Goal: Task Accomplishment & Management: Use online tool/utility

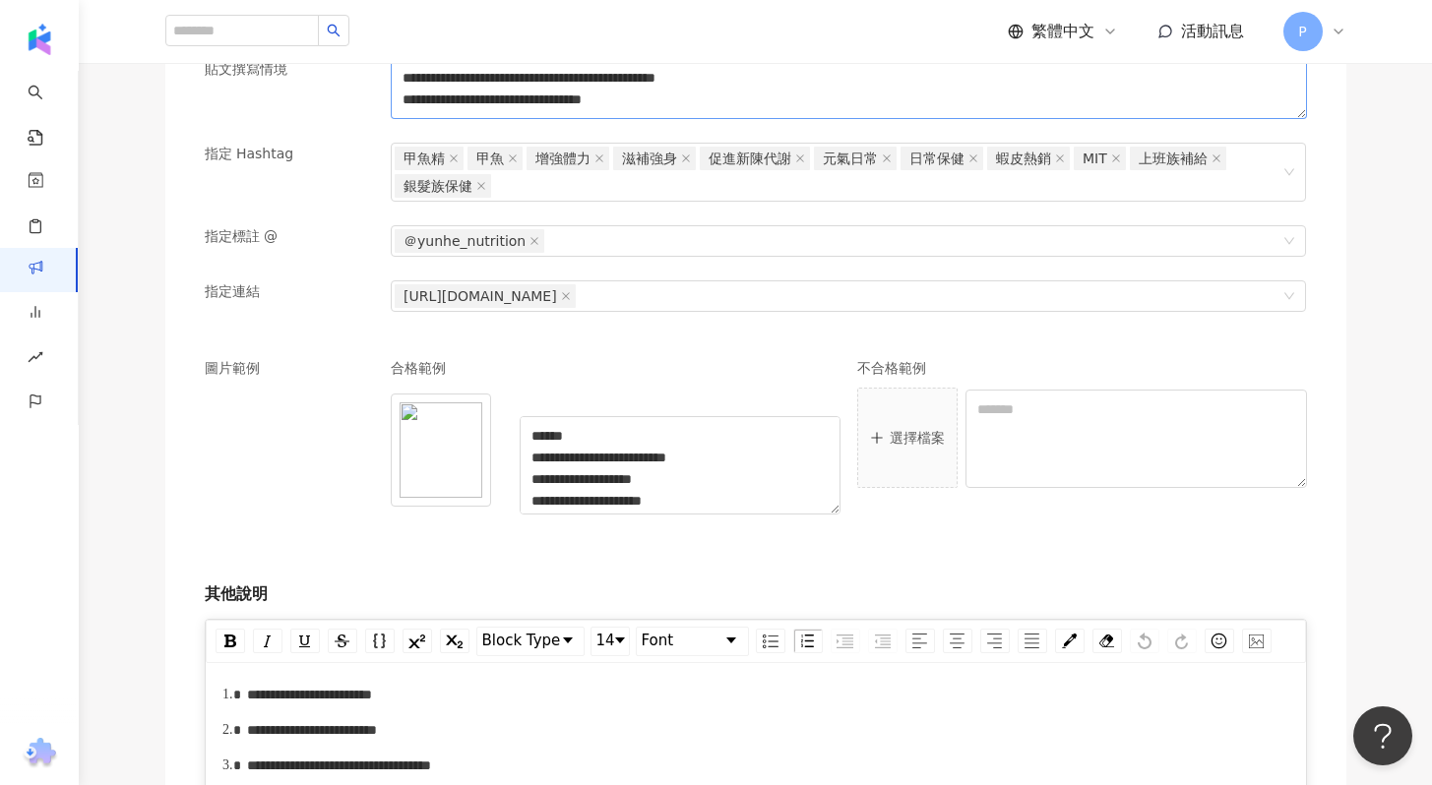
scroll to position [2038, 0]
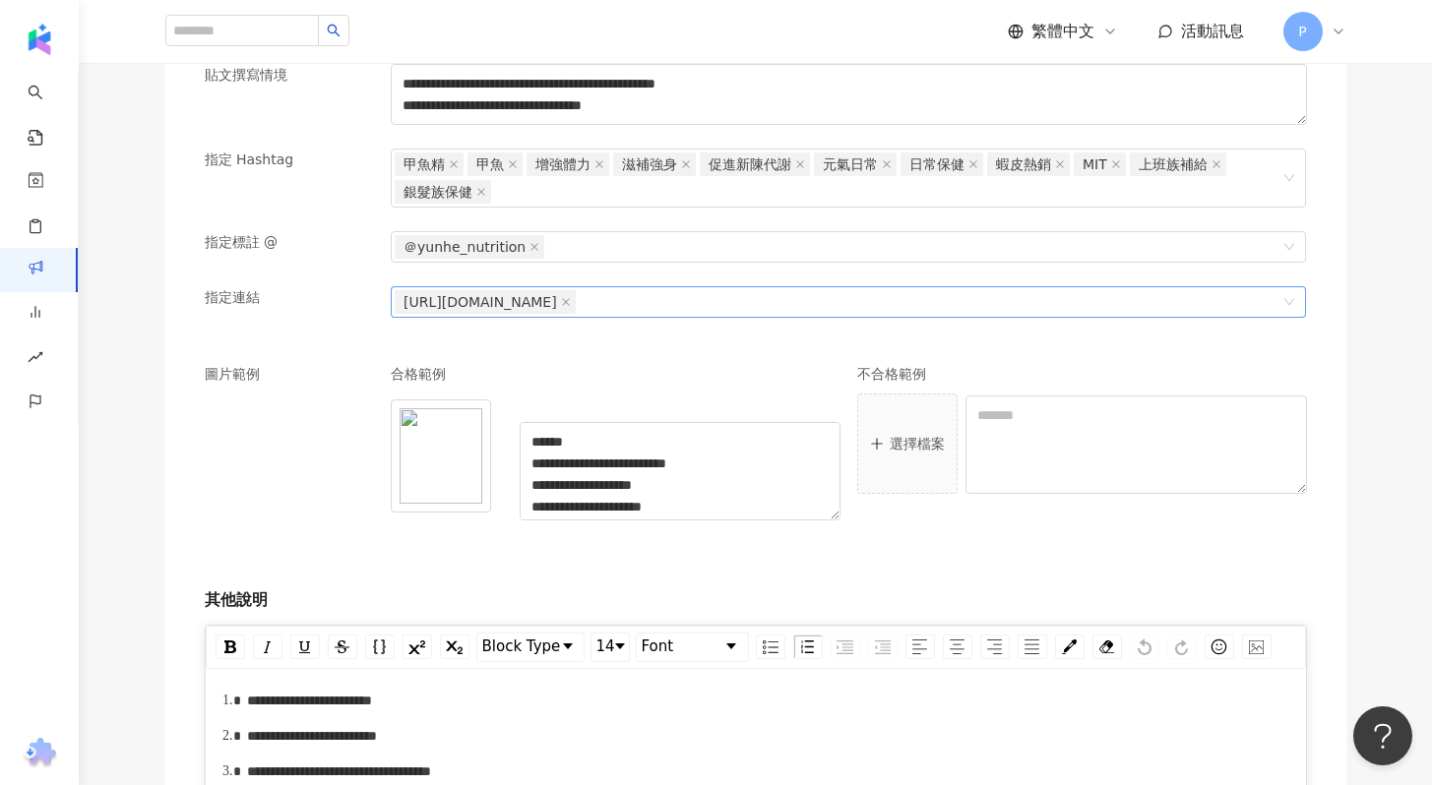
click at [545, 297] on span "[URL][DOMAIN_NAME]" at bounding box center [480, 302] width 154 height 22
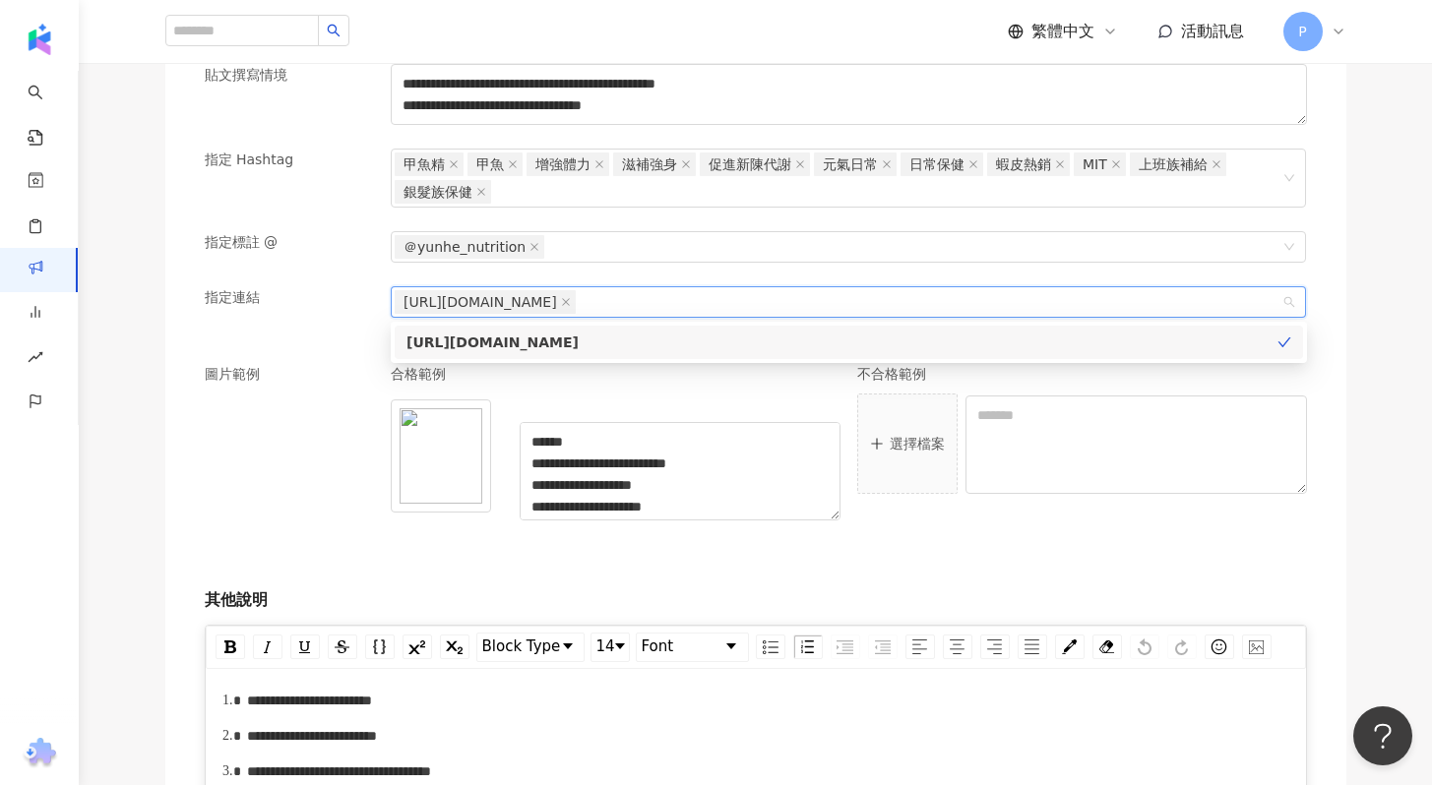
click at [565, 339] on div "[URL][DOMAIN_NAME]" at bounding box center [841, 343] width 871 height 22
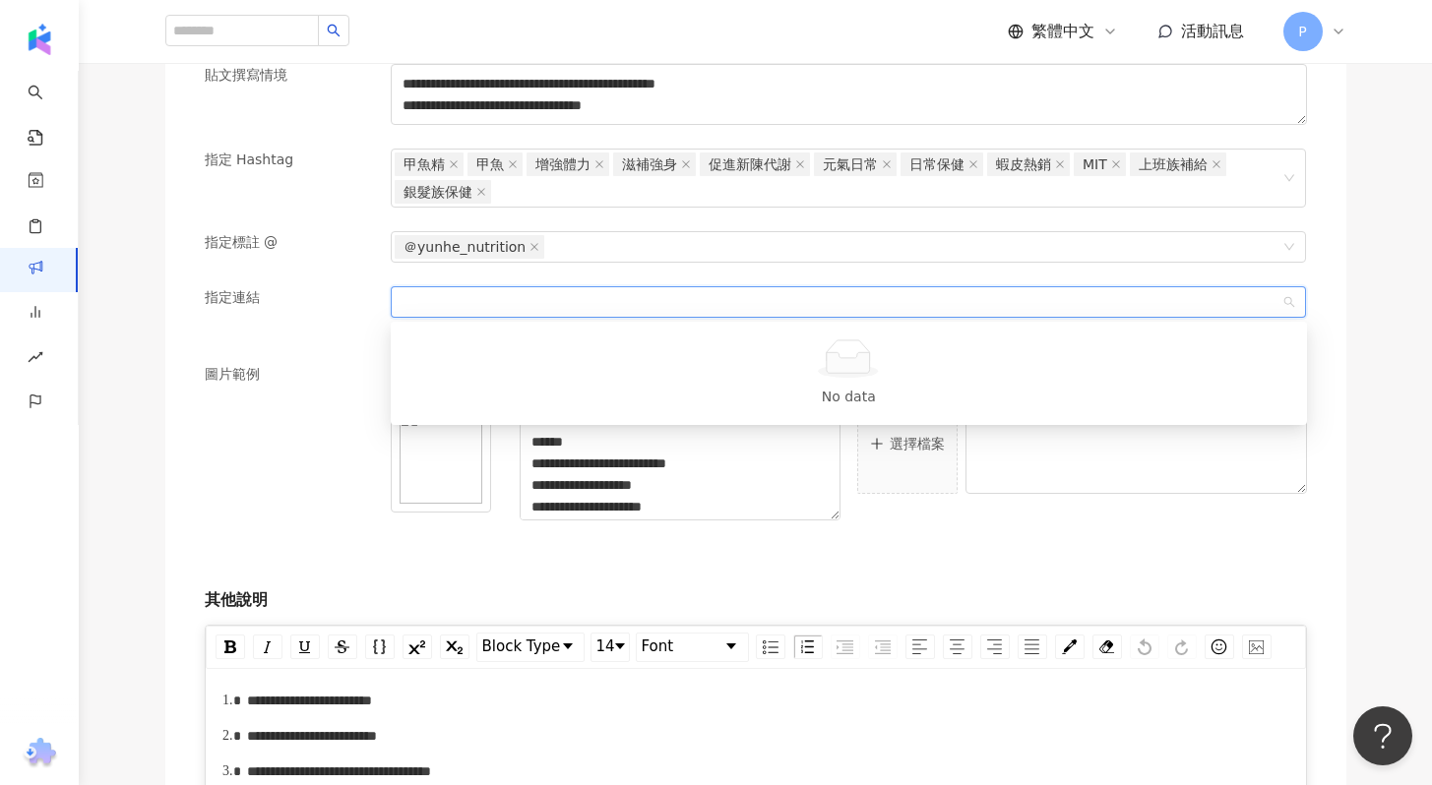
click at [317, 360] on div "**********" at bounding box center [755, 465] width 1119 height 248
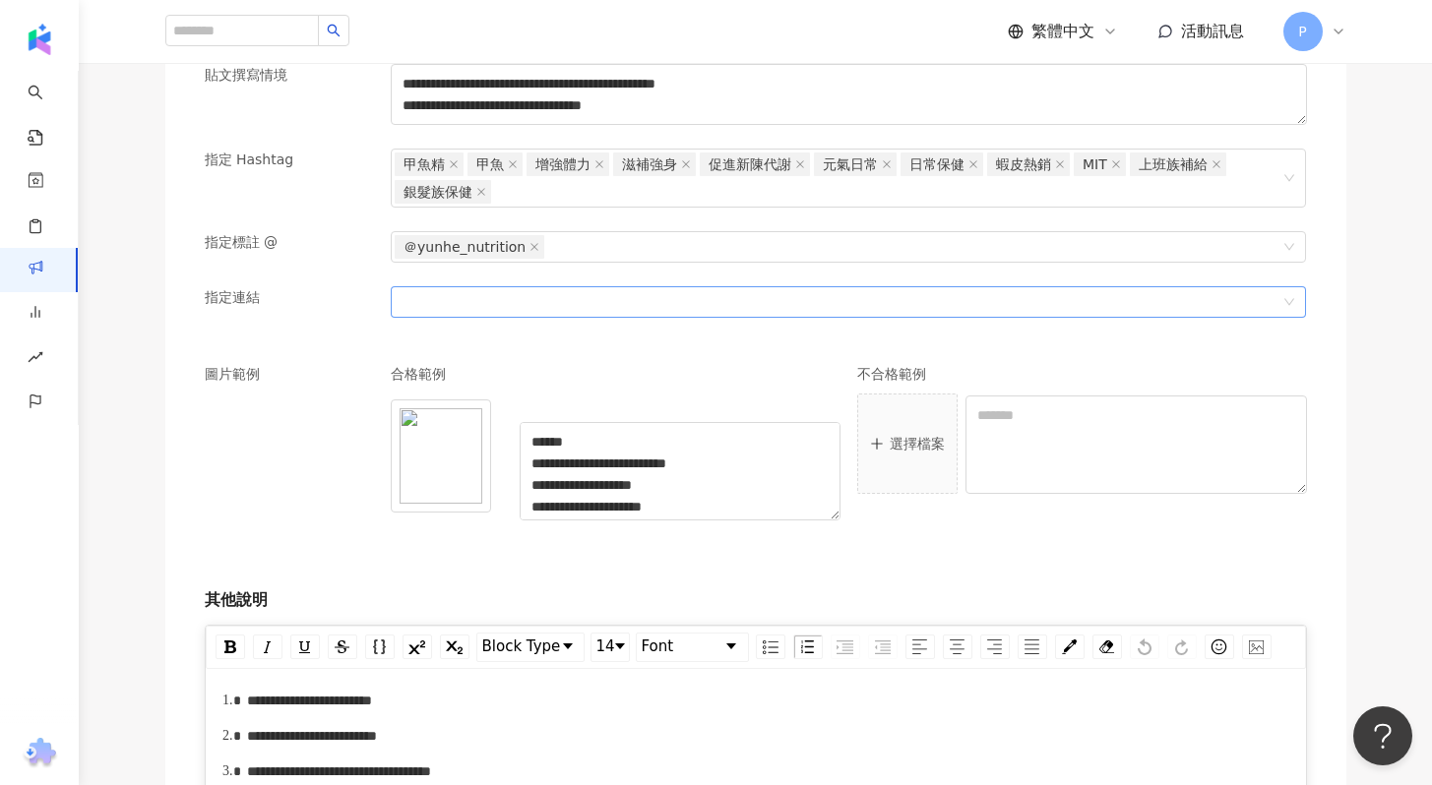
click at [619, 300] on div at bounding box center [838, 301] width 887 height 15
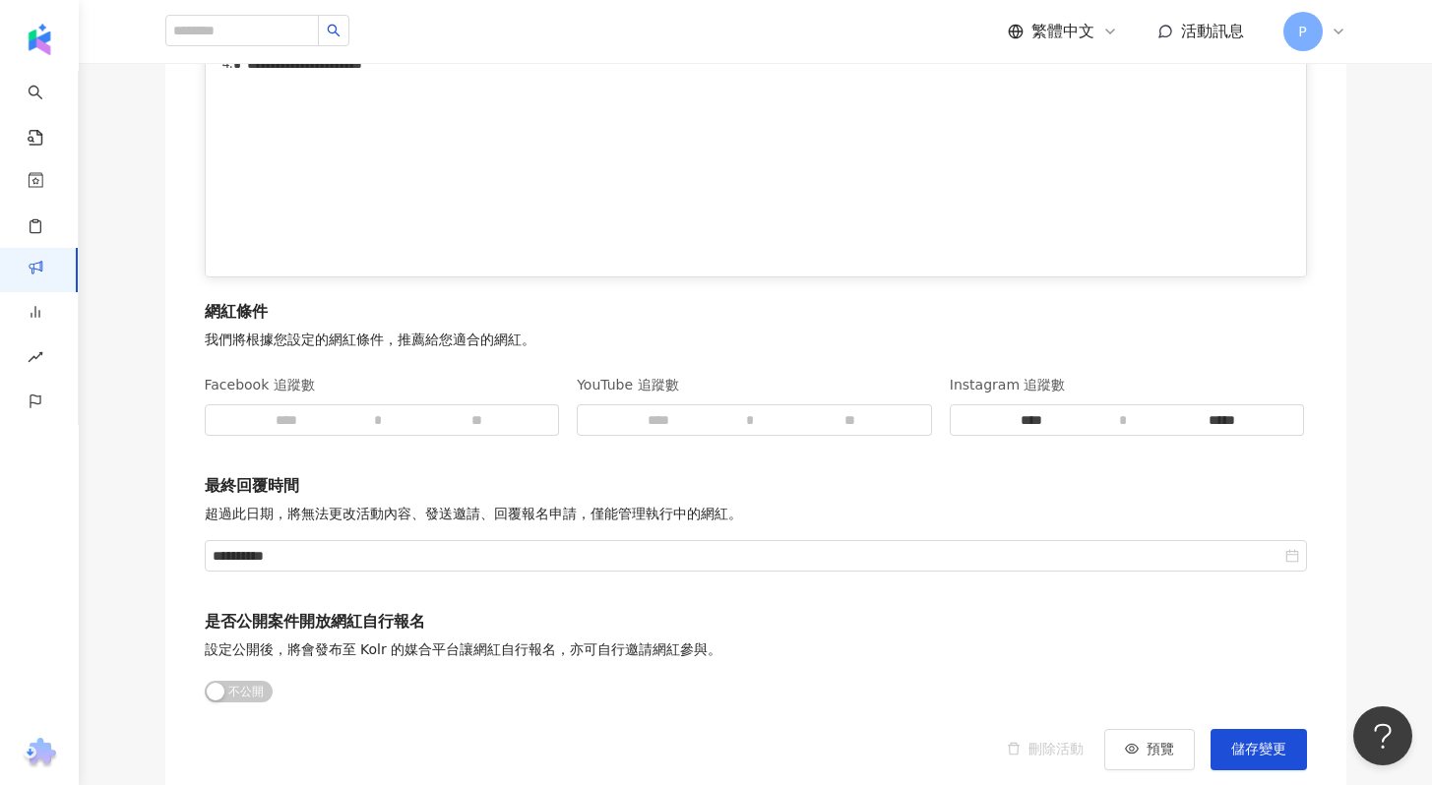
scroll to position [3023, 0]
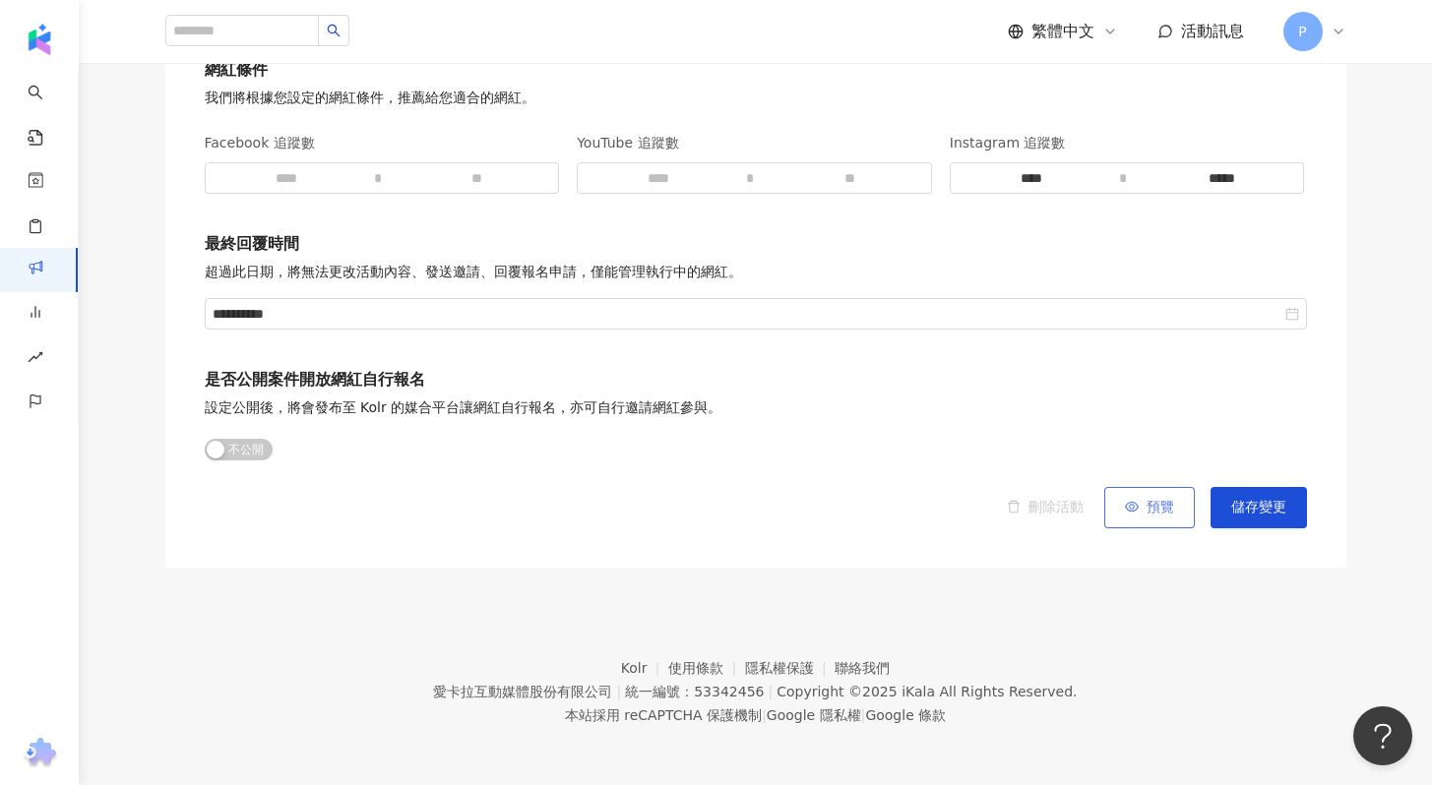
click at [1173, 521] on button "預覽" at bounding box center [1149, 507] width 91 height 41
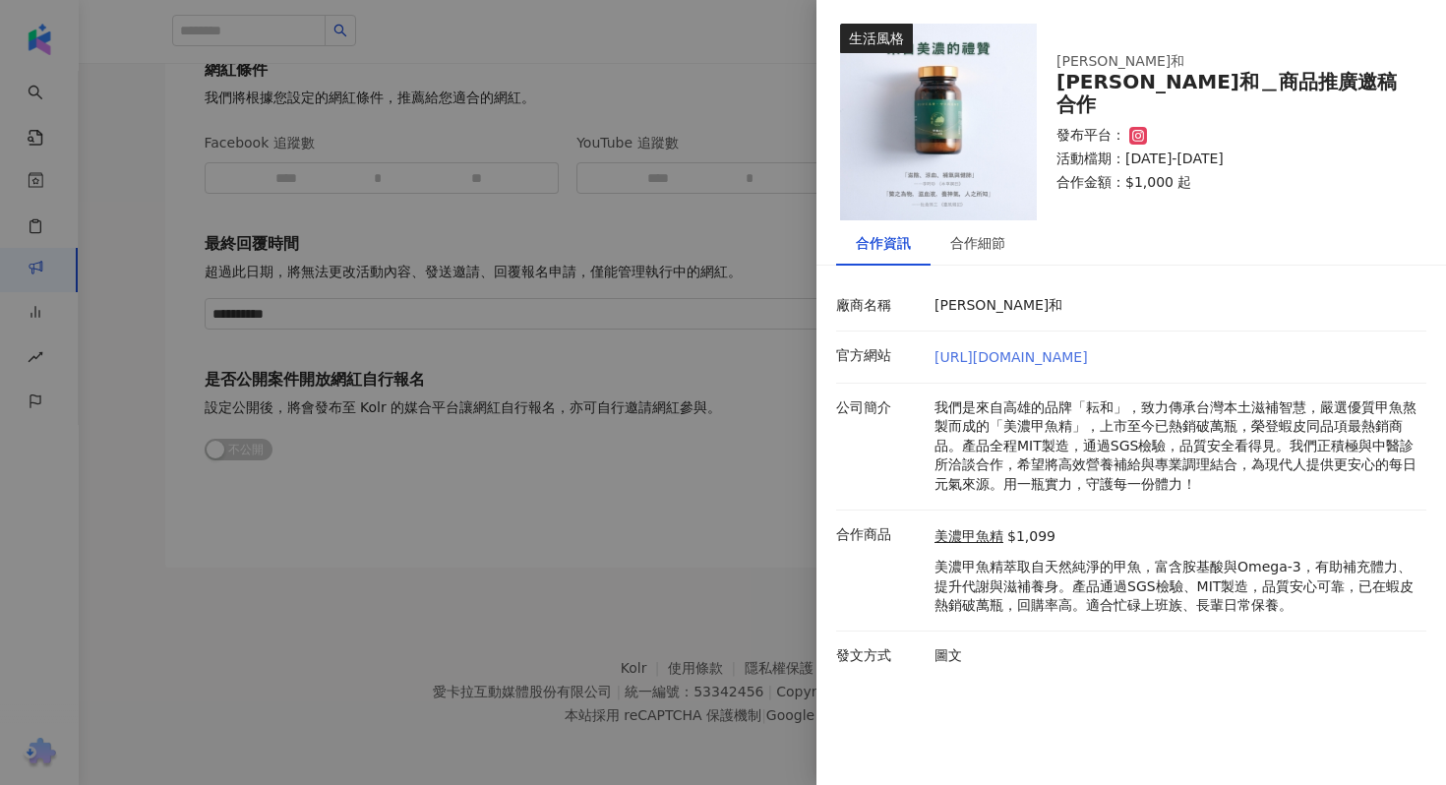
click at [1014, 359] on link "[URL][DOMAIN_NAME]" at bounding box center [1012, 357] width 154 height 16
click at [742, 88] on div at bounding box center [723, 392] width 1446 height 785
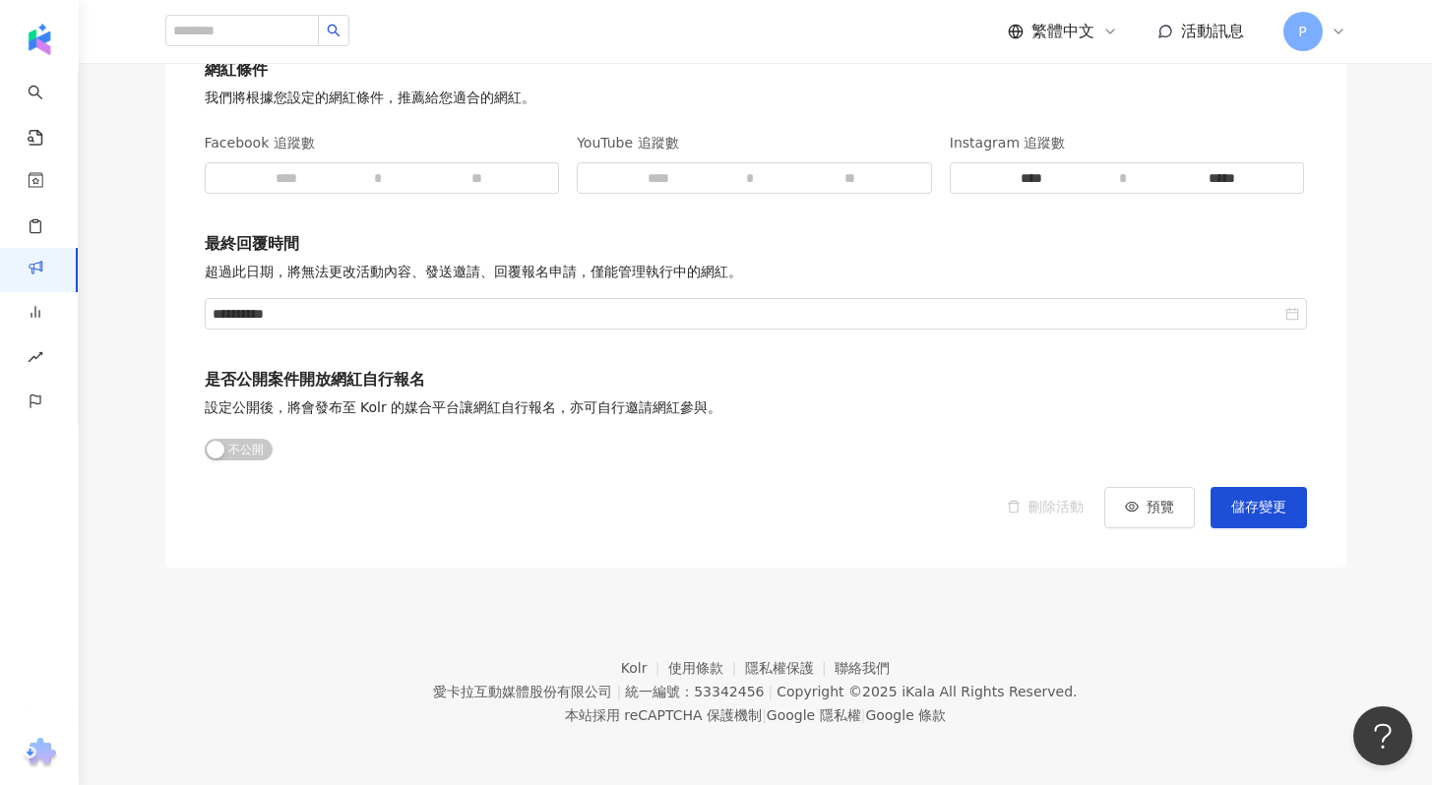
click at [1337, 30] on icon at bounding box center [1338, 32] width 16 height 16
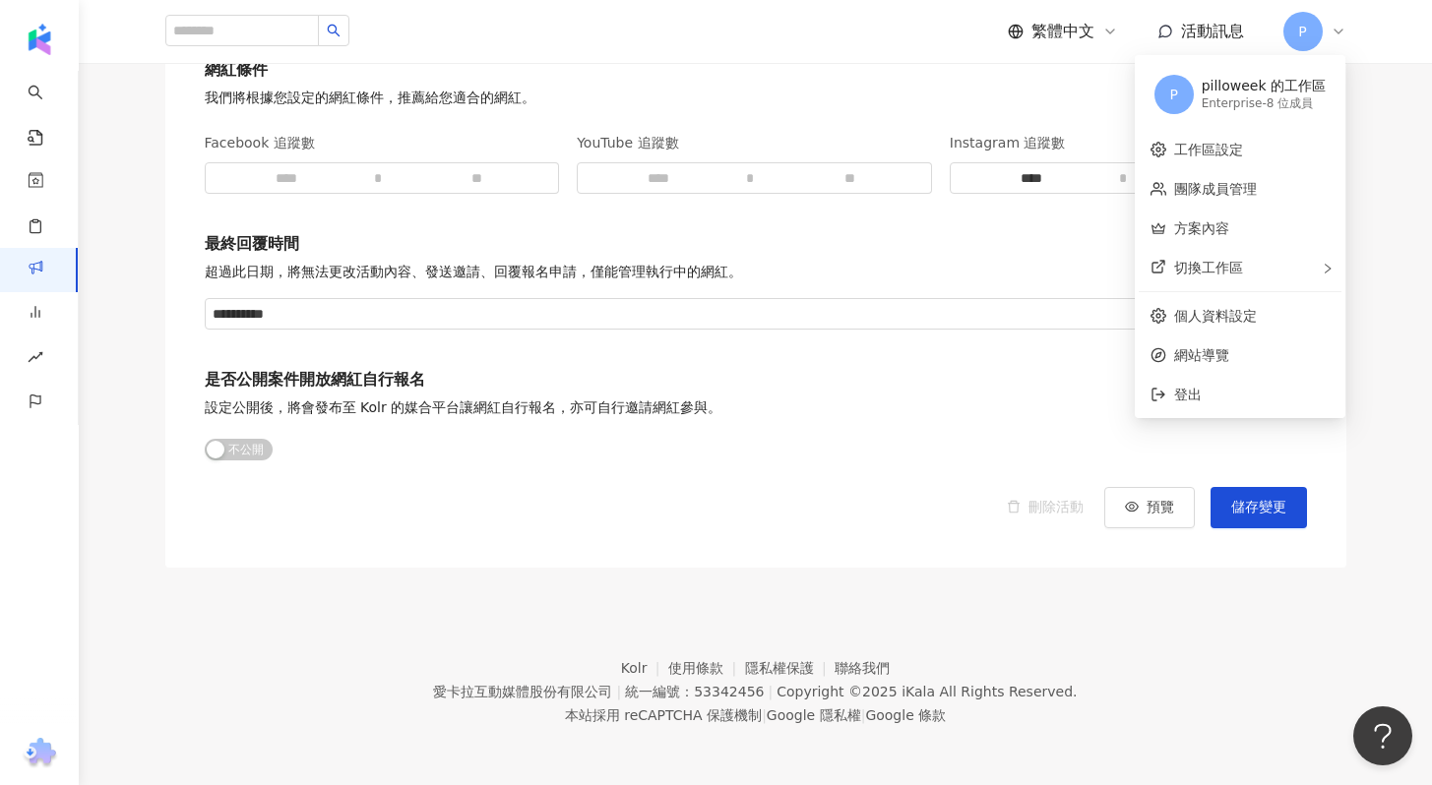
click at [972, 245] on p "最終回覆時間" at bounding box center [756, 244] width 1102 height 22
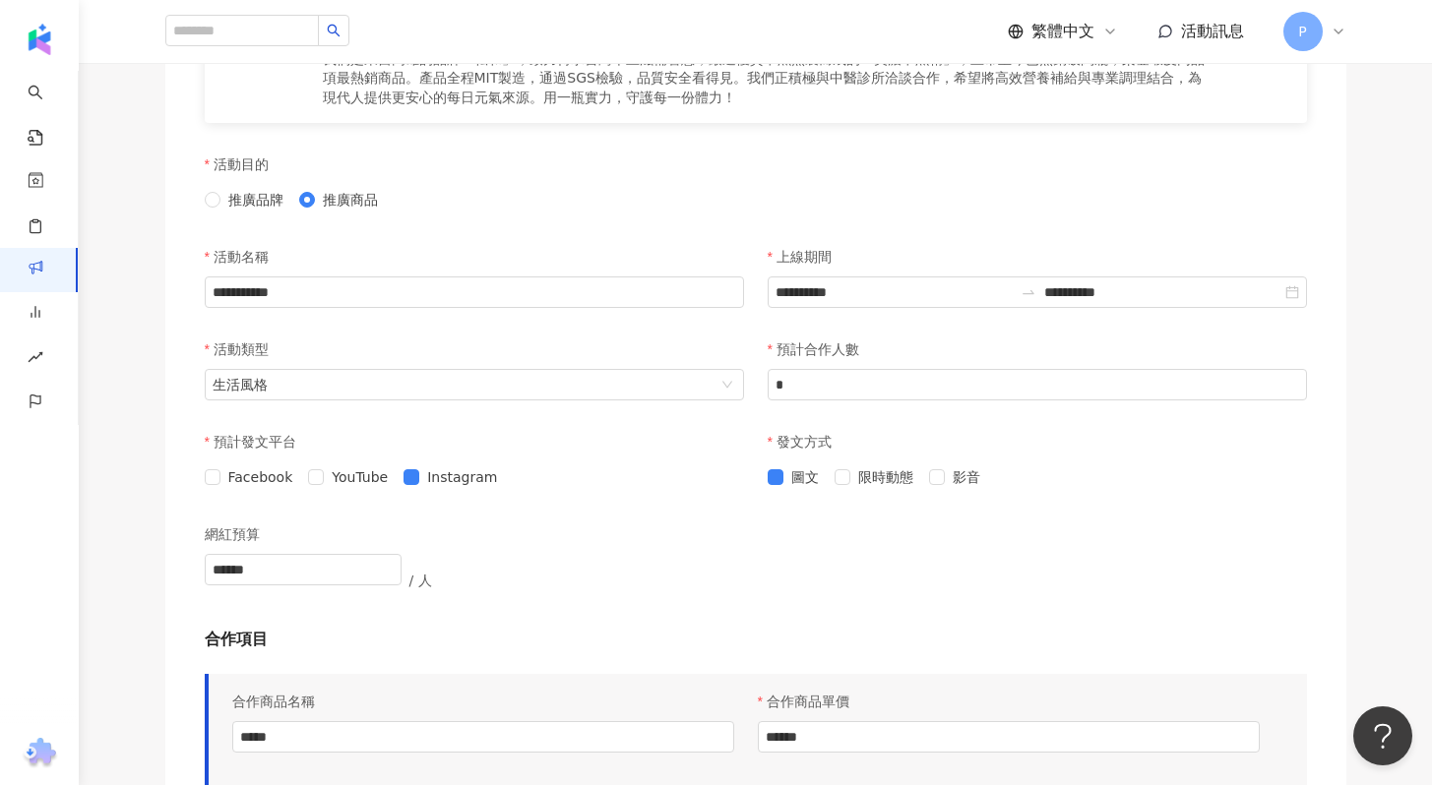
scroll to position [0, 0]
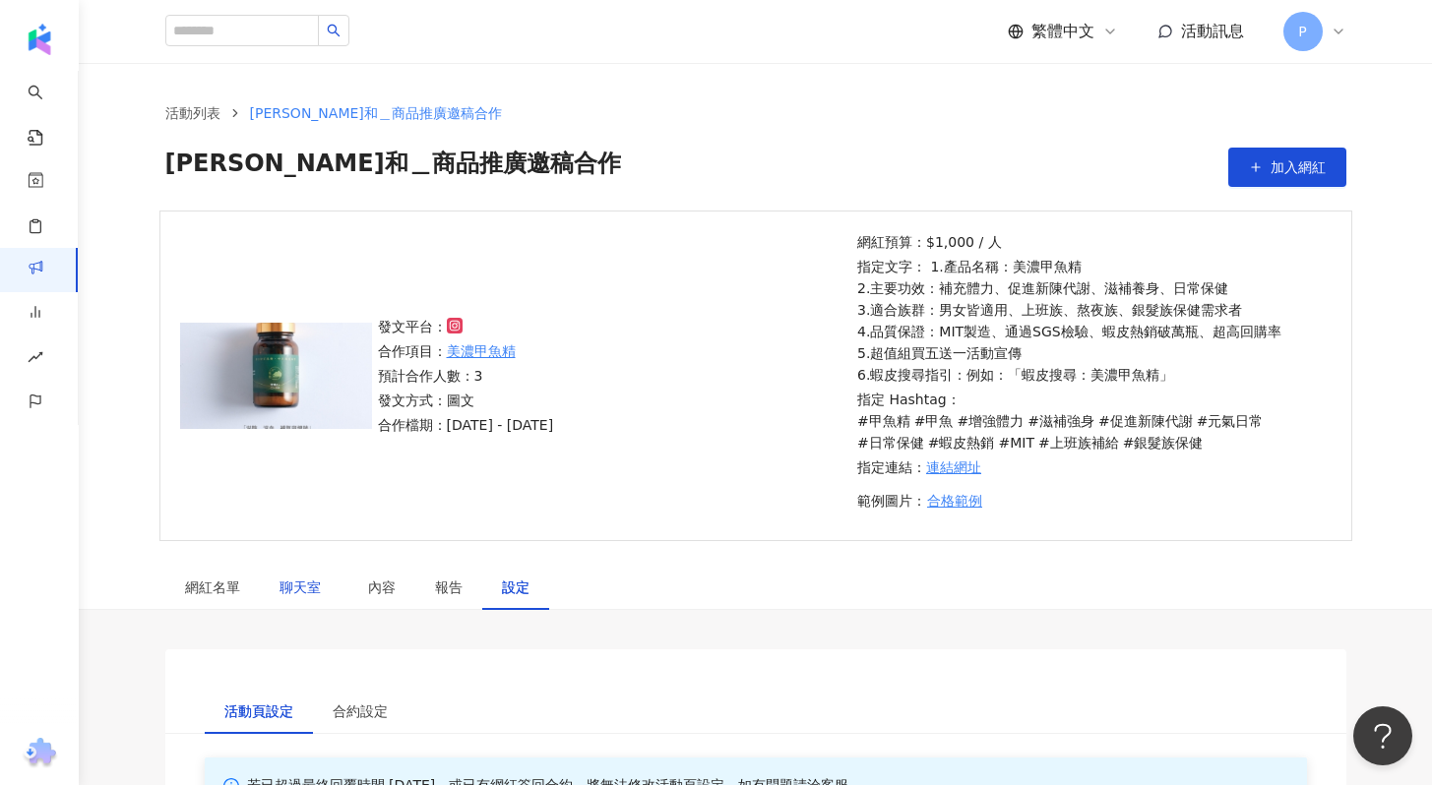
click at [311, 594] on span "聊天室" at bounding box center [303, 588] width 49 height 14
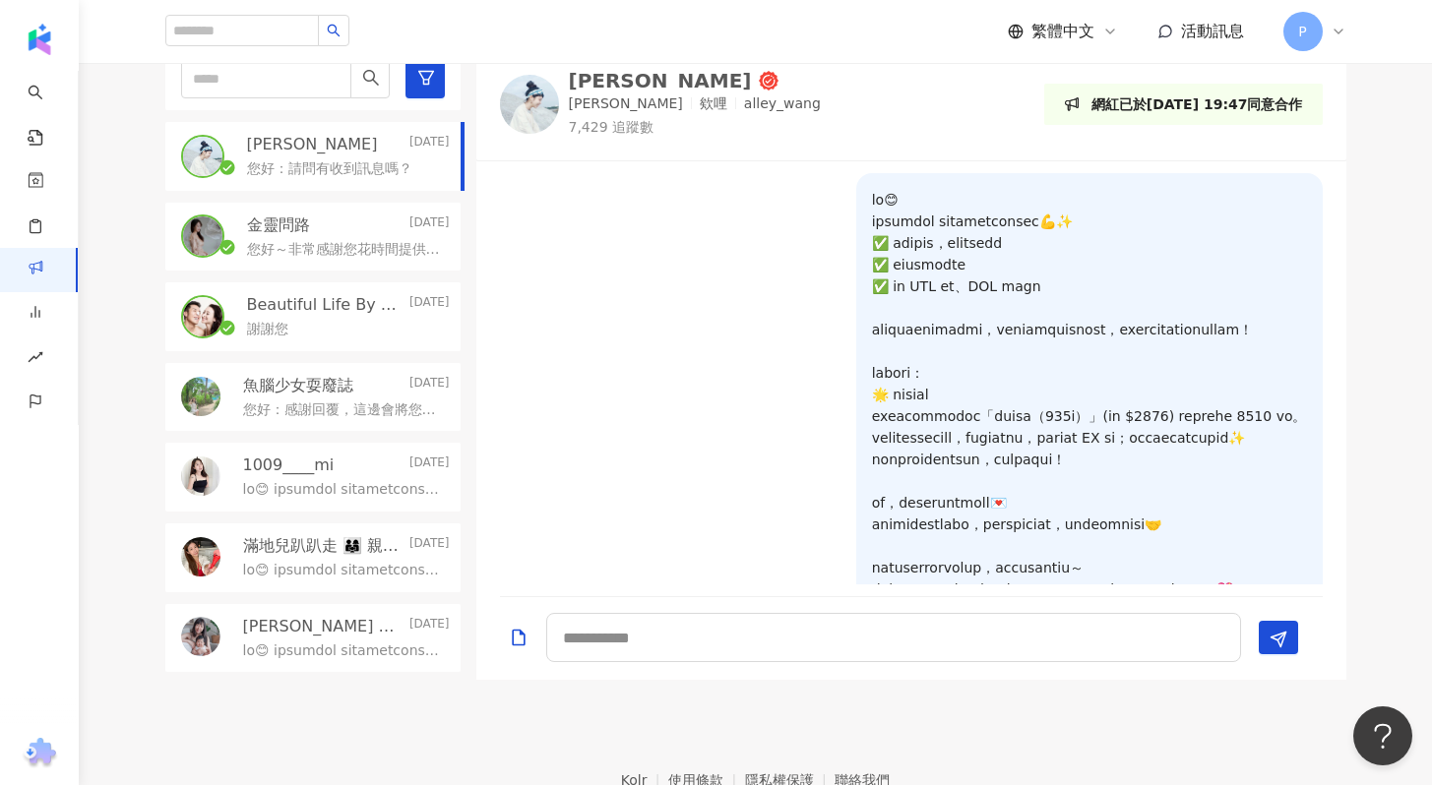
click at [1321, 38] on div "P" at bounding box center [1314, 31] width 63 height 39
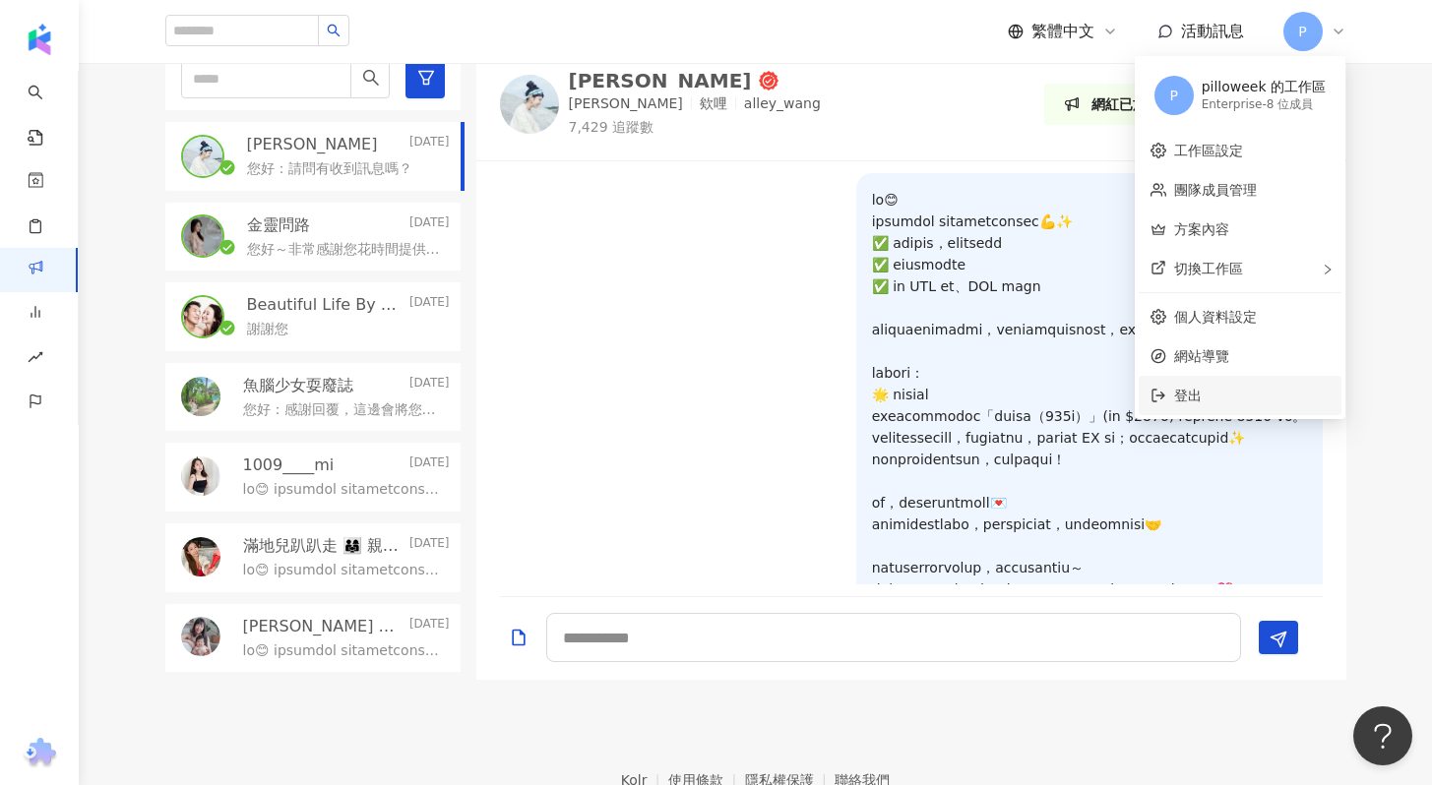
click at [1201, 388] on span "登出" at bounding box center [1188, 396] width 28 height 16
